Goal: Check status: Check status

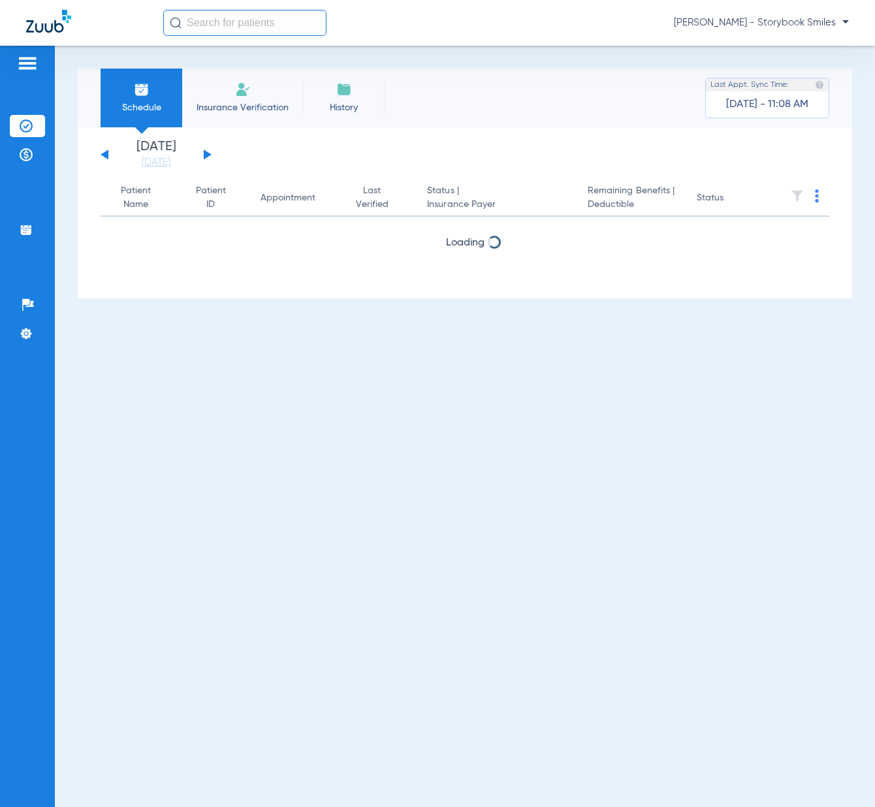
click at [227, 24] on input "text" at bounding box center [244, 23] width 163 height 26
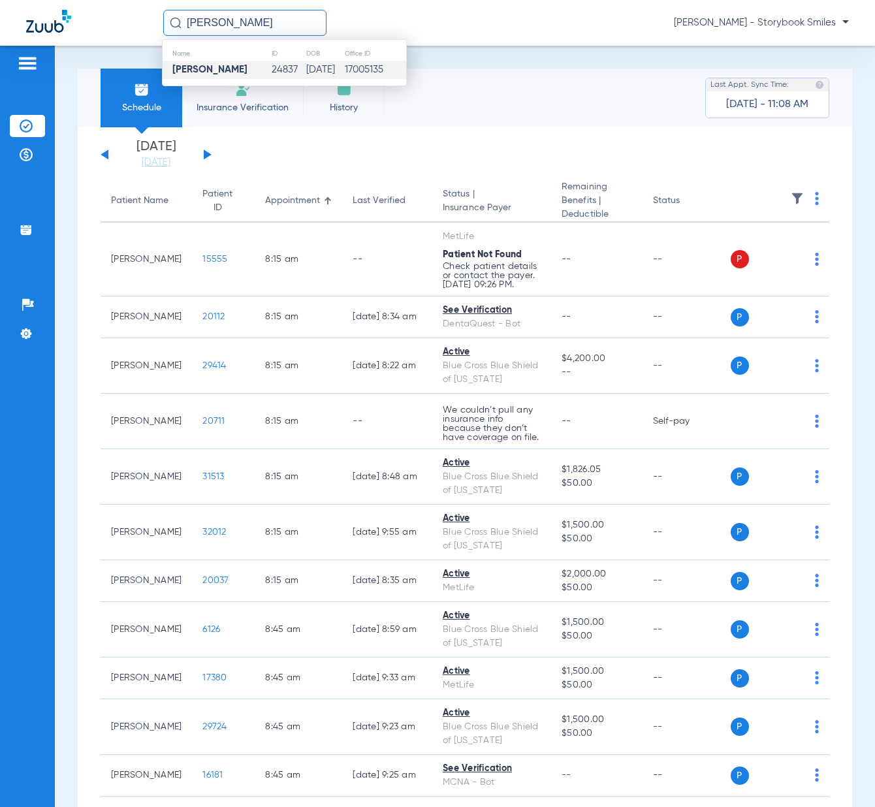
type input "[PERSON_NAME]"
click at [236, 62] on td "[PERSON_NAME]" at bounding box center [217, 70] width 108 height 18
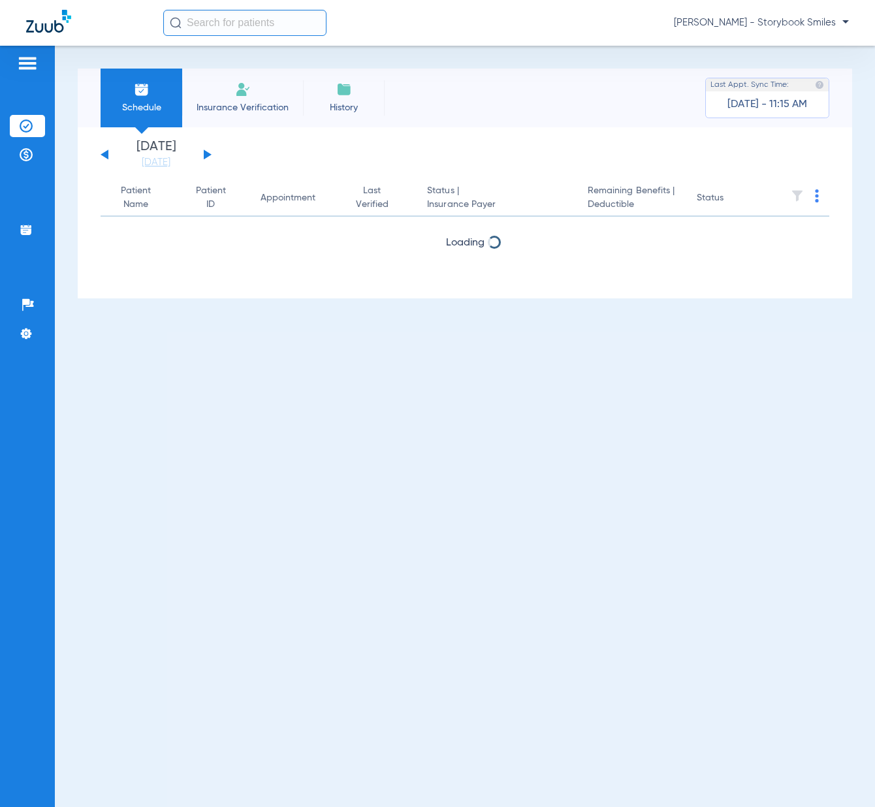
click at [223, 31] on input "text" at bounding box center [244, 23] width 163 height 26
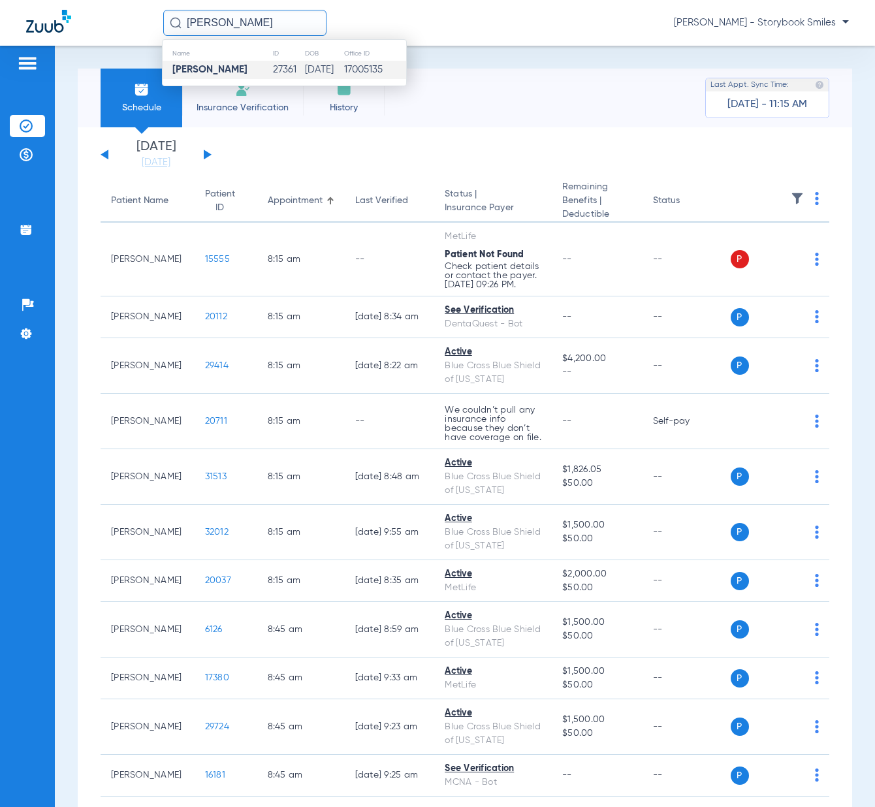
type input "madilyn barton"
click at [280, 71] on td "27361" at bounding box center [288, 70] width 32 height 18
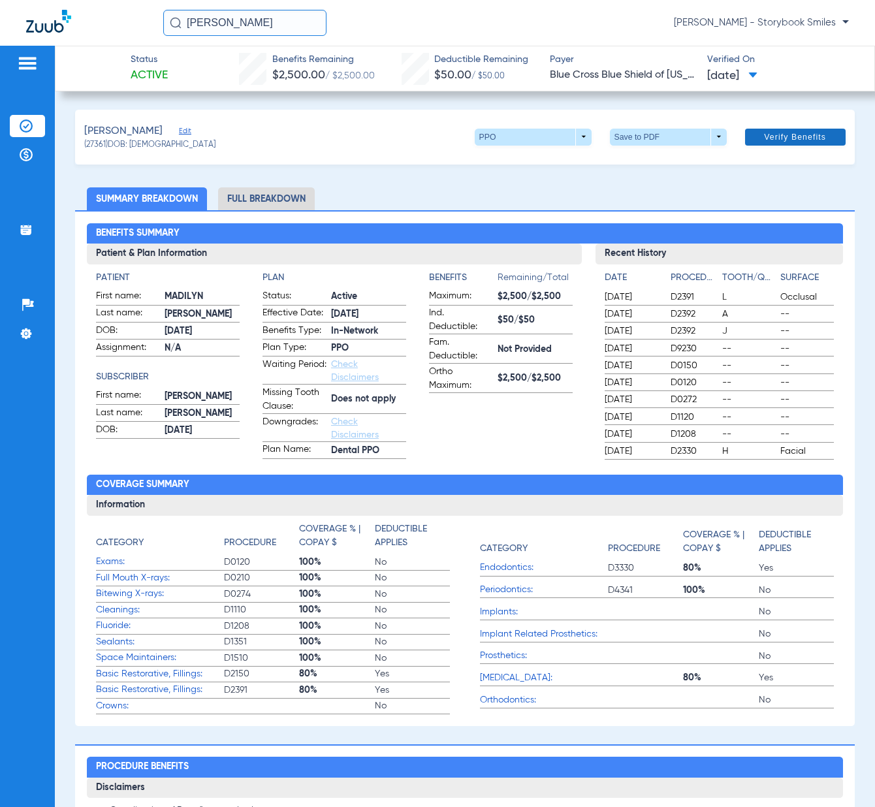
click at [769, 145] on span at bounding box center [795, 136] width 101 height 31
